Goal: Task Accomplishment & Management: Use online tool/utility

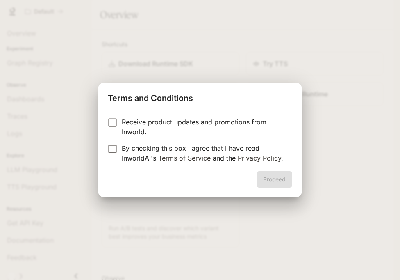
click at [219, 147] on p "By checking this box I agree that I have read InworldAI's Terms of Service and …" at bounding box center [204, 153] width 164 height 20
click at [272, 178] on button "Proceed" at bounding box center [275, 179] width 36 height 16
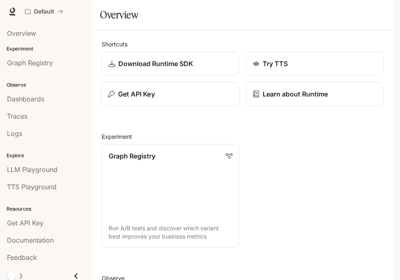
click at [168, 99] on div "Get API Key" at bounding box center [170, 94] width 125 height 10
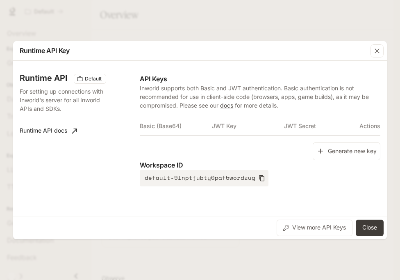
click at [343, 141] on div "Basic (Base64) JWT Key JWT Secret Actions" at bounding box center [260, 129] width 241 height 27
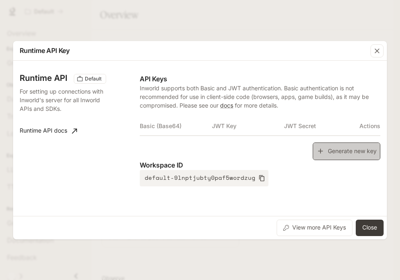
click at [343, 149] on button "Generate new key" at bounding box center [347, 151] width 68 height 18
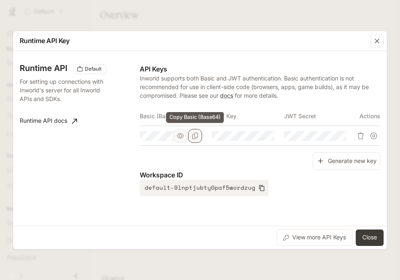
click at [198, 139] on button "Copy Basic (Base64)" at bounding box center [195, 136] width 14 height 14
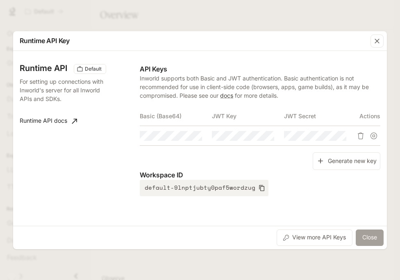
click at [368, 242] on button "Close" at bounding box center [370, 237] width 28 height 16
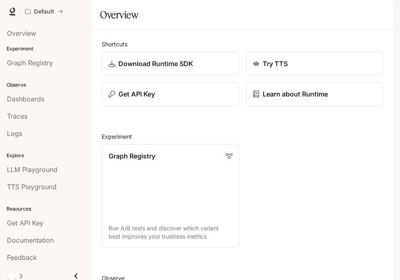
click at [379, 11] on div "button" at bounding box center [382, 11] width 11 height 11
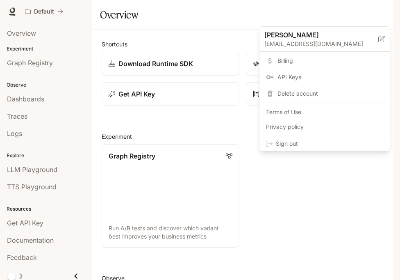
click at [335, 148] on div "Sign out" at bounding box center [325, 143] width 130 height 15
